Goal: Task Accomplishment & Management: Complete application form

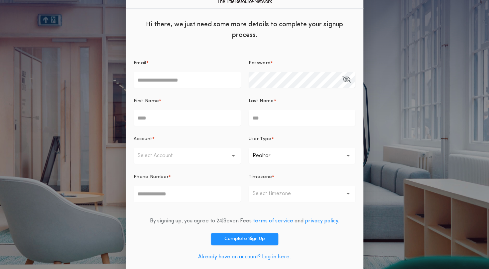
scroll to position [23, 0]
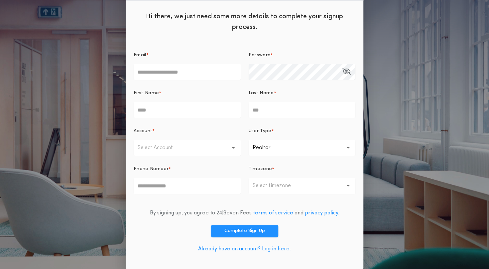
click at [270, 250] on link "Already have an account? Log in here." at bounding box center [244, 248] width 93 height 5
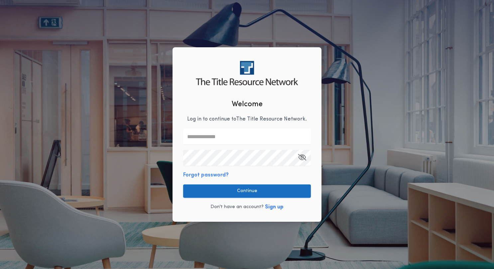
type input "**********"
click at [250, 191] on button "Continue" at bounding box center [247, 190] width 128 height 13
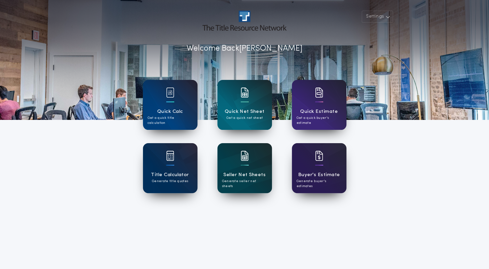
click at [246, 165] on div at bounding box center [245, 165] width 8 height 1
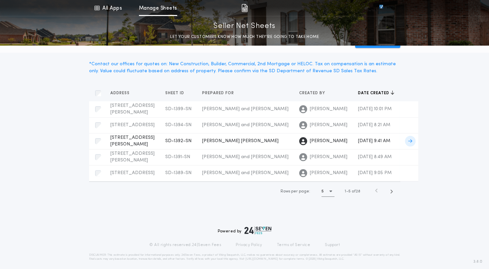
scroll to position [33, 0]
click at [392, 194] on icon "button" at bounding box center [391, 191] width 3 height 5
click at [234, 138] on span "Crystal and Rodney" at bounding box center [245, 140] width 86 height 5
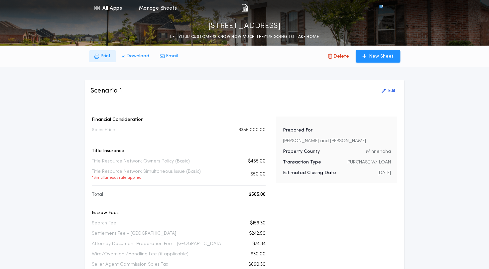
drag, startPoint x: 93, startPoint y: 49, endPoint x: 103, endPoint y: 54, distance: 11.0
click at [94, 50] on div "Print Download Email Delete New Sheet" at bounding box center [244, 56] width 319 height 21
click at [112, 57] on button "Print" at bounding box center [102, 56] width 27 height 12
click at [102, 8] on link "All Apps" at bounding box center [108, 8] width 30 height 16
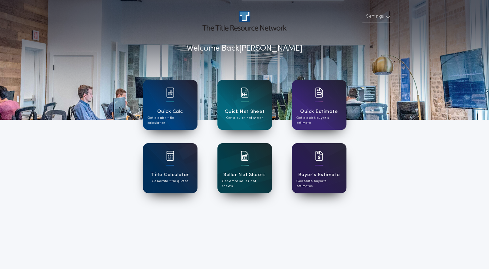
click at [246, 167] on div at bounding box center [245, 160] width 8 height 19
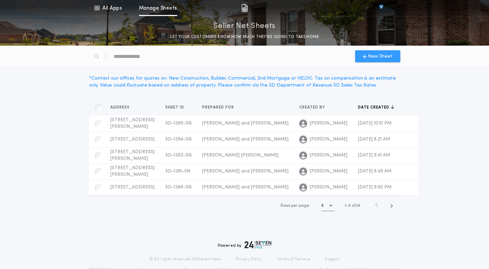
click at [386, 59] on span "New Sheet" at bounding box center [380, 56] width 25 height 7
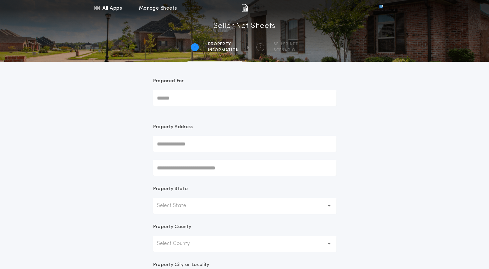
click at [220, 101] on input "Prepared For" at bounding box center [244, 98] width 183 height 16
type input "**********"
drag, startPoint x: 205, startPoint y: 143, endPoint x: 132, endPoint y: 144, distance: 72.8
click at [132, 144] on div "**********" at bounding box center [244, 190] width 489 height 380
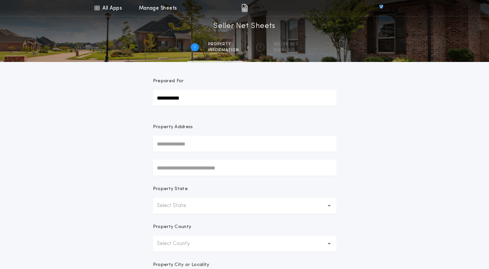
drag, startPoint x: 152, startPoint y: 149, endPoint x: 174, endPoint y: 146, distance: 21.8
click at [161, 149] on form "**********" at bounding box center [244, 208] width 199 height 293
click at [185, 169] on input "text" at bounding box center [244, 168] width 183 height 16
click at [187, 147] on input "text" at bounding box center [244, 144] width 183 height 16
type input "*"
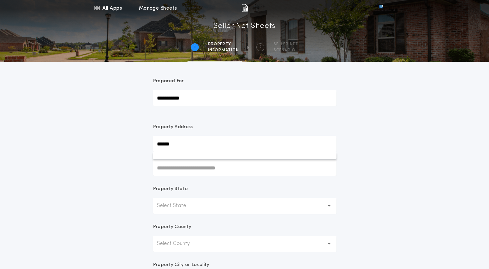
click at [188, 149] on input "******" at bounding box center [244, 144] width 183 height 16
type input "*"
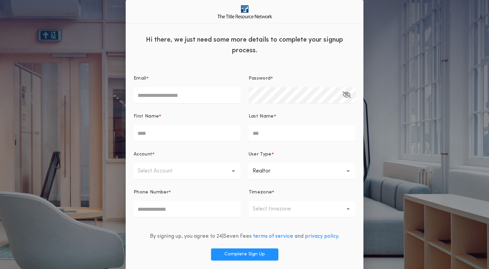
scroll to position [23, 0]
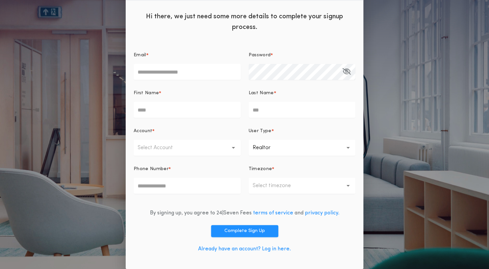
click at [281, 246] on link "Already have an account? Log in here." at bounding box center [244, 248] width 93 height 5
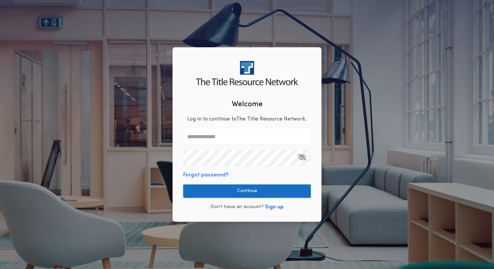
type input "**********"
click at [229, 193] on button "Continue" at bounding box center [247, 190] width 128 height 13
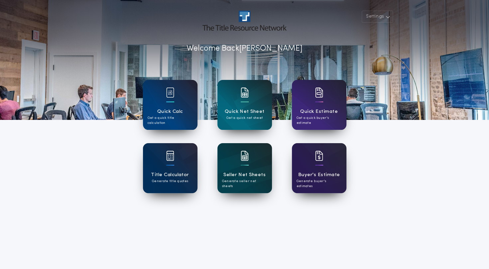
click at [248, 155] on div "Seller Net Sheets Generate seller net sheets" at bounding box center [244, 168] width 55 height 50
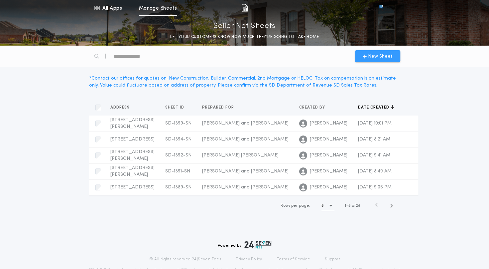
click at [379, 59] on span "New Sheet" at bounding box center [380, 56] width 25 height 7
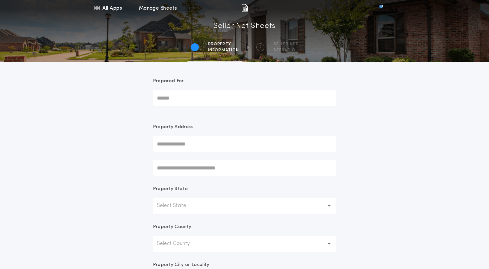
click at [184, 106] on form "Prepared For Property Address Property State Select State Property County Selec…" at bounding box center [244, 208] width 199 height 293
click at [182, 98] on input "Prepared For" at bounding box center [244, 98] width 183 height 16
type input "**********"
click at [197, 148] on input "text" at bounding box center [244, 144] width 183 height 16
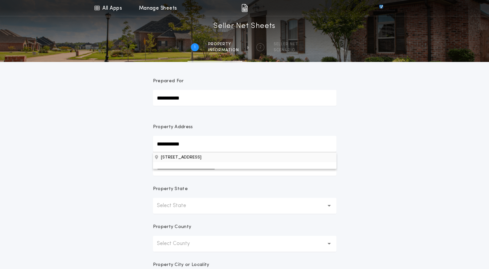
click at [174, 157] on button "5207 S Dubuque Ave, Sioux Falls, SD, 57108, USA" at bounding box center [244, 157] width 183 height 10
type input "**********"
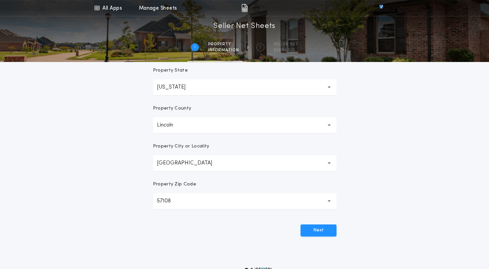
scroll to position [133, 0]
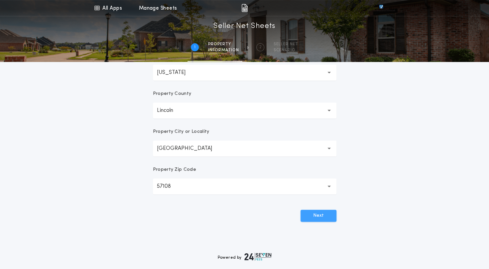
click at [316, 218] on button "Next" at bounding box center [318, 215] width 36 height 12
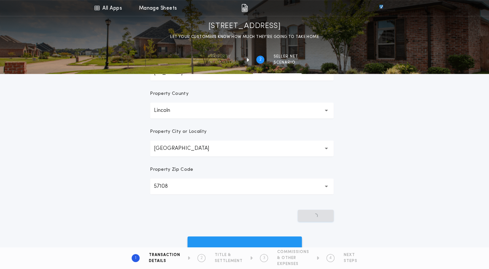
scroll to position [0, 0]
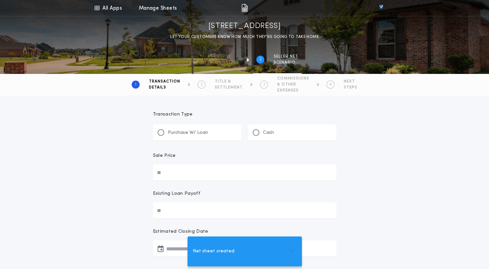
click at [264, 131] on p "Cash" at bounding box center [268, 132] width 11 height 7
click at [195, 170] on input "Sale Price" at bounding box center [244, 172] width 183 height 16
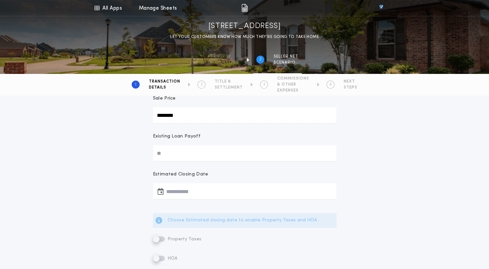
scroll to position [66, 0]
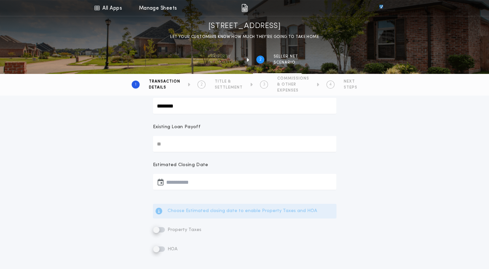
type input "********"
click at [179, 142] on input "Existing Loan Payoff" at bounding box center [244, 144] width 183 height 16
click at [162, 181] on icon "button" at bounding box center [161, 181] width 6 height 0
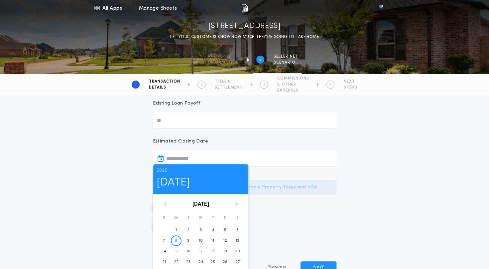
scroll to position [100, 0]
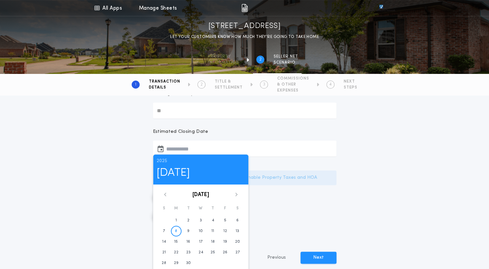
click at [235, 194] on icon at bounding box center [236, 194] width 4 height 4
click at [223, 242] on time "17" at bounding box center [224, 241] width 3 height 5
type input "**********"
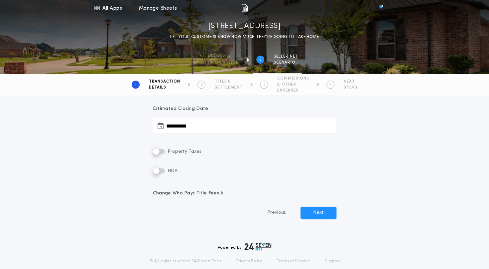
scroll to position [133, 0]
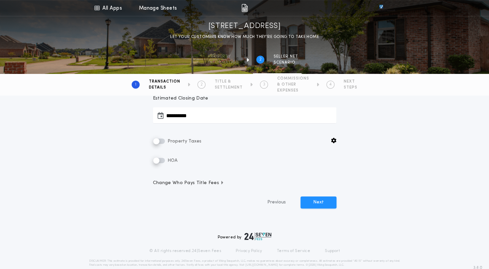
click at [329, 141] on div "Property Taxes" at bounding box center [244, 141] width 183 height 8
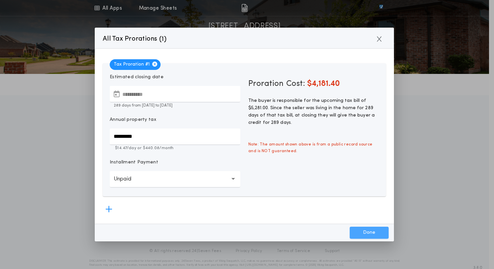
click at [369, 232] on button "Done" at bounding box center [369, 232] width 39 height 12
type input "*****"
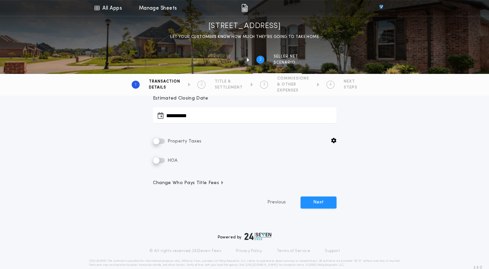
click at [198, 184] on span "Change Who Pays Title Fees" at bounding box center [188, 183] width 71 height 7
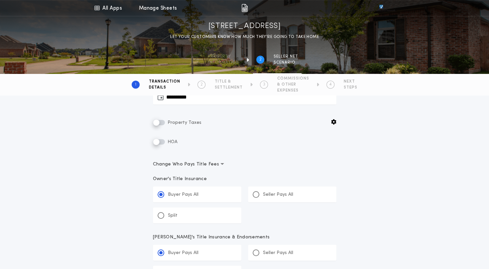
scroll to position [166, 0]
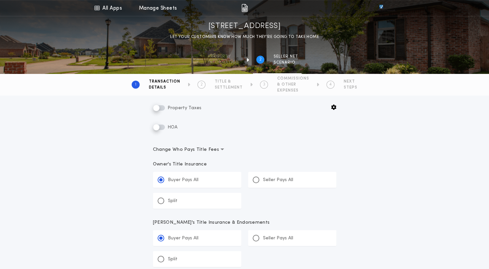
click at [216, 200] on div "Split" at bounding box center [197, 200] width 88 height 16
click at [0, 0] on input "*****" at bounding box center [0, 0] width 0 height 0
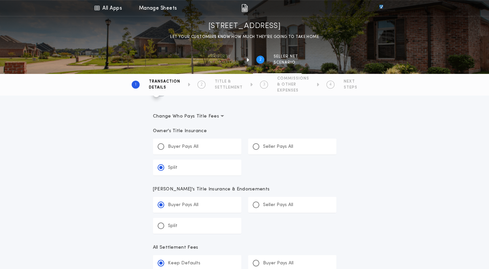
click at [203, 225] on div "Split" at bounding box center [197, 225] width 88 height 16
click at [0, 0] on input "*****" at bounding box center [0, 0] width 0 height 0
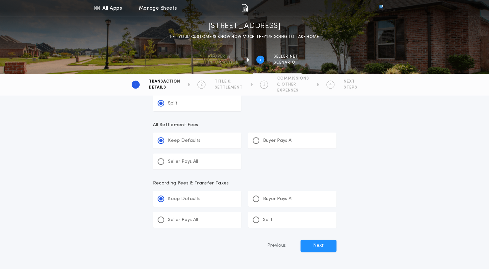
scroll to position [332, 0]
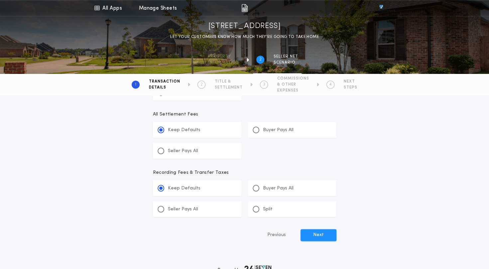
click at [267, 210] on p "Split" at bounding box center [268, 209] width 10 height 7
click at [0, 0] on input "*******" at bounding box center [0, 0] width 0 height 0
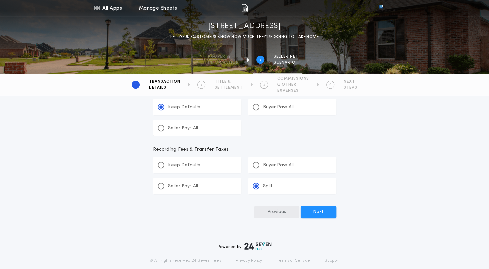
scroll to position [366, 0]
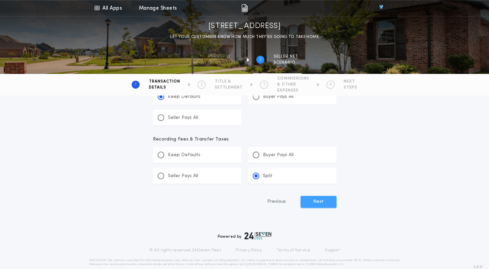
click at [314, 202] on button "Next" at bounding box center [318, 201] width 36 height 12
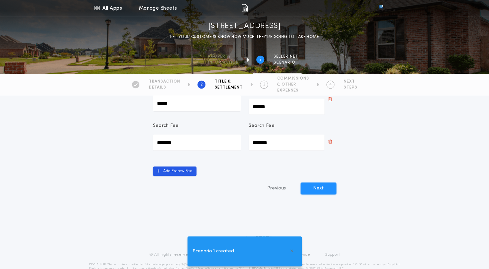
scroll to position [266, 0]
click at [323, 181] on button "Next" at bounding box center [318, 187] width 36 height 12
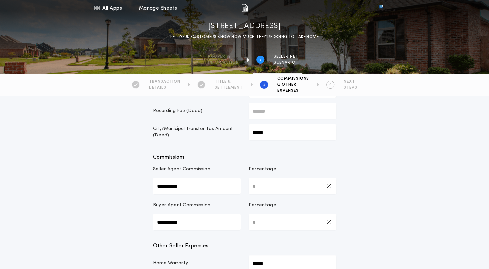
scroll to position [66, 0]
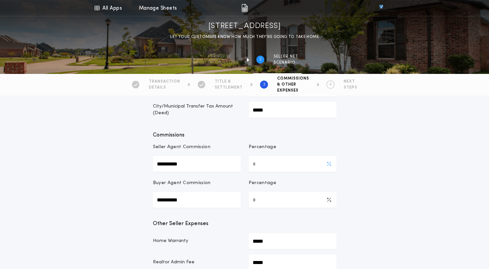
click at [269, 160] on Commission-percentage "*" at bounding box center [293, 164] width 88 height 16
type Commission-percentage "***"
type Commission-value "*********"
click at [286, 196] on Commission-percentage "*" at bounding box center [293, 199] width 88 height 16
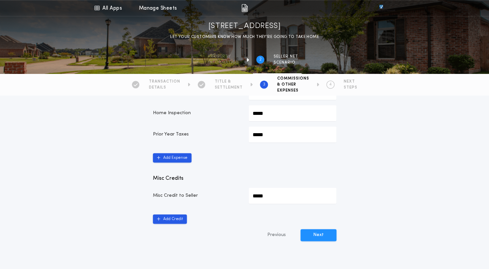
scroll to position [332, 0]
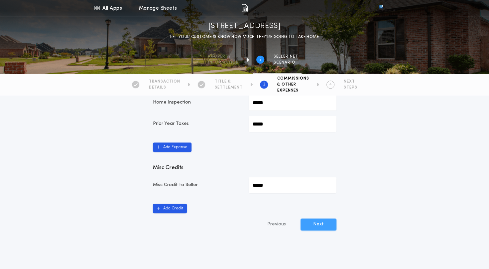
click at [308, 222] on button "Next" at bounding box center [318, 224] width 36 height 12
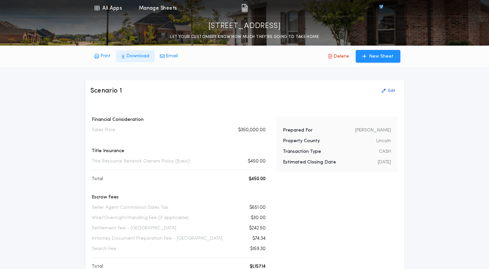
click at [139, 59] on p "Download" at bounding box center [137, 56] width 23 height 7
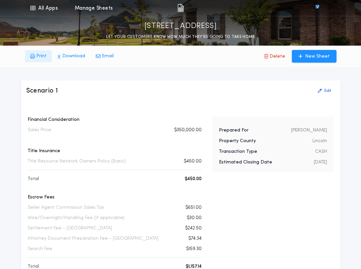
click at [40, 59] on p "Print" at bounding box center [41, 56] width 10 height 7
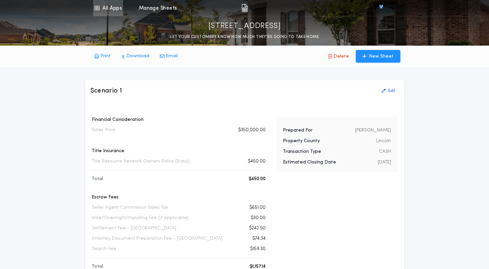
click at [112, 10] on link "All Apps" at bounding box center [108, 8] width 30 height 16
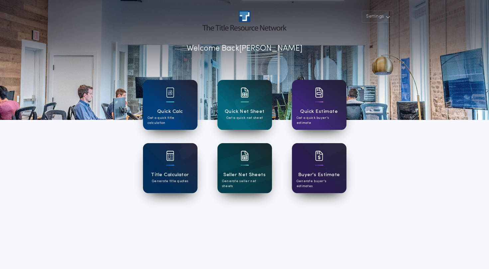
click at [243, 165] on div at bounding box center [245, 165] width 8 height 1
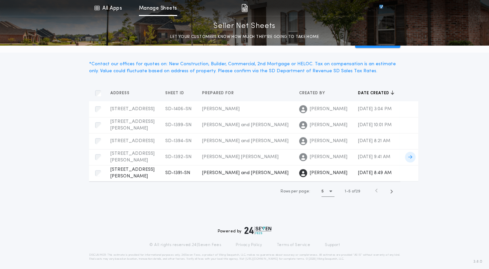
scroll to position [66, 0]
click at [390, 194] on icon "button" at bounding box center [391, 191] width 3 height 5
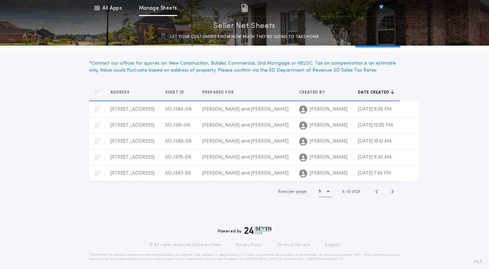
scroll to position [48, 0]
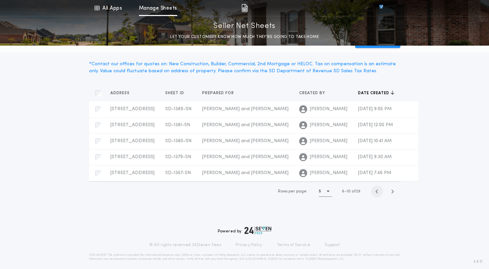
click at [374, 192] on span "button" at bounding box center [377, 191] width 12 height 12
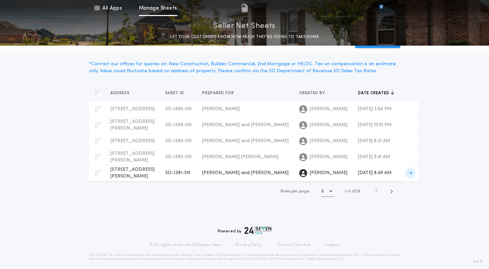
click at [238, 181] on td "Crystal and Rodney" at bounding box center [245, 173] width 97 height 16
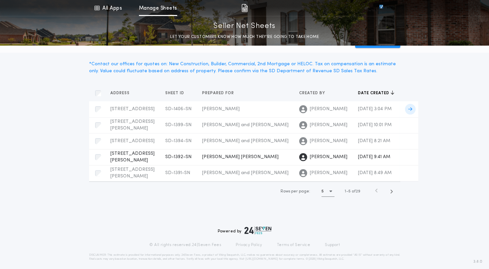
scroll to position [66, 0]
click at [391, 194] on icon "button" at bounding box center [391, 191] width 3 height 5
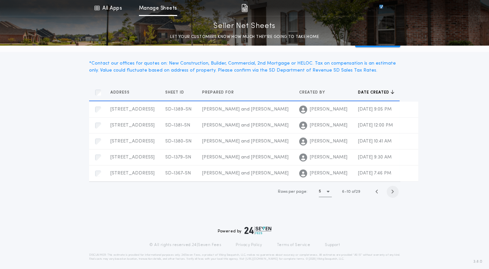
scroll to position [48, 0]
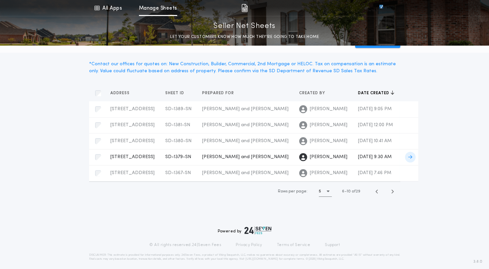
click at [310, 154] on span "Karen Bankowski" at bounding box center [329, 157] width 38 height 7
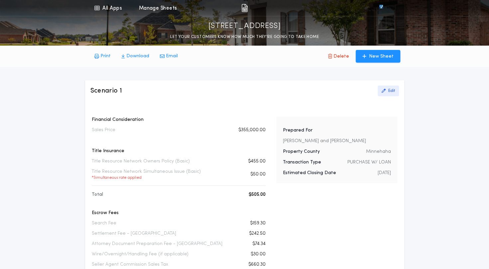
click at [390, 92] on p "Edit" at bounding box center [391, 90] width 7 height 5
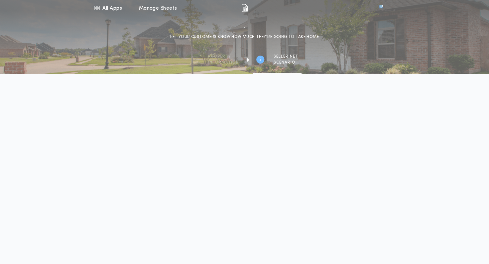
type input "********"
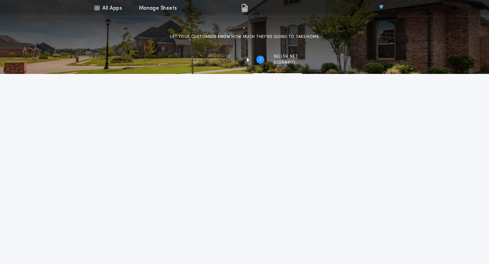
type input "**"
type input "**********"
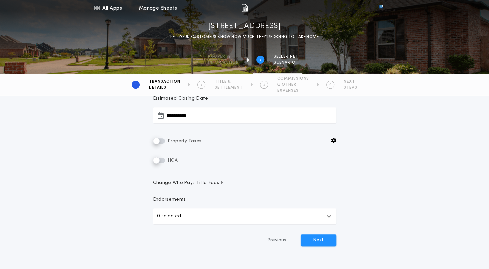
scroll to position [166, 0]
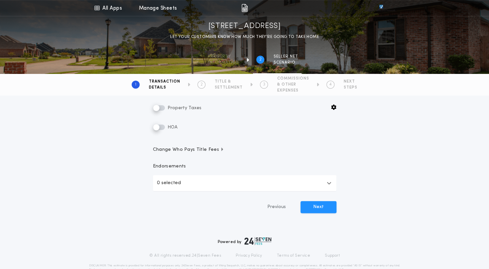
click at [210, 152] on span "Change Who Pays Title Fees" at bounding box center [188, 149] width 71 height 7
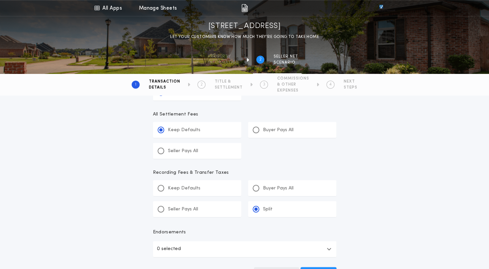
scroll to position [399, 0]
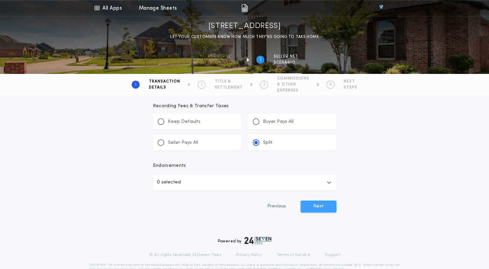
click at [322, 205] on button "Next" at bounding box center [318, 206] width 36 height 12
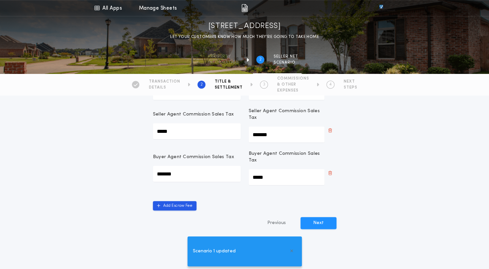
scroll to position [266, 0]
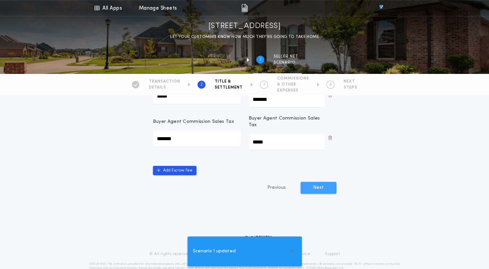
click at [315, 181] on button "Next" at bounding box center [318, 187] width 36 height 12
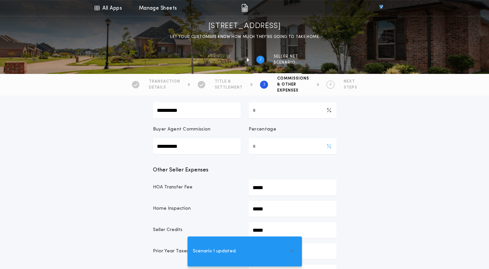
scroll to position [133, 0]
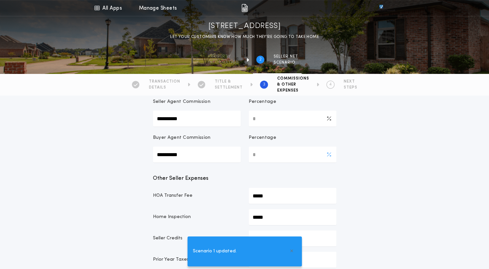
click at [286, 156] on Commission-percentage "*" at bounding box center [293, 154] width 88 height 16
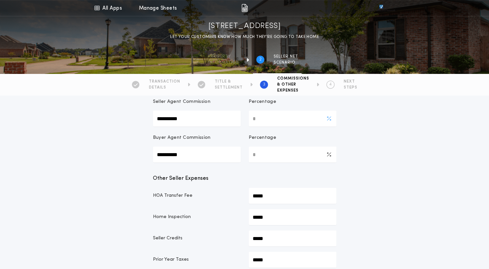
type Commission-value "*****"
type Commission-percentage "*"
click at [286, 114] on Commission-percentage "*" at bounding box center [293, 118] width 88 height 16
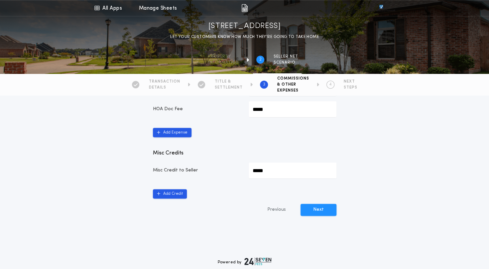
scroll to position [399, 0]
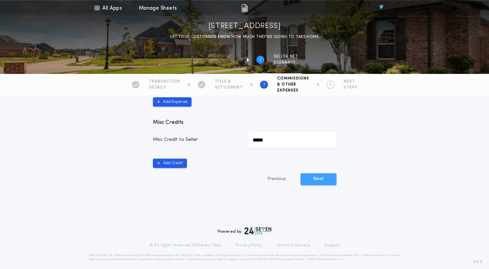
click at [314, 174] on button "Next" at bounding box center [318, 179] width 36 height 12
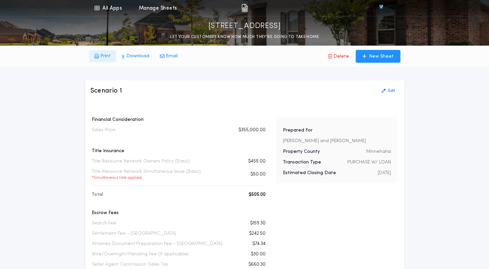
click at [108, 61] on button "Print" at bounding box center [102, 56] width 27 height 12
